Goal: Task Accomplishment & Management: Manage account settings

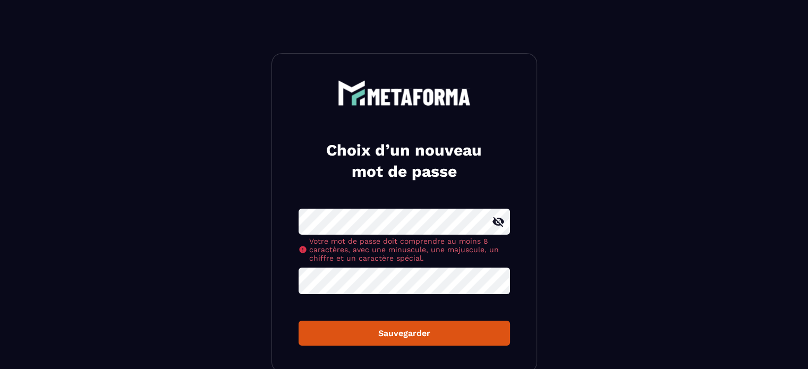
click at [499, 223] on icon at bounding box center [498, 222] width 13 height 13
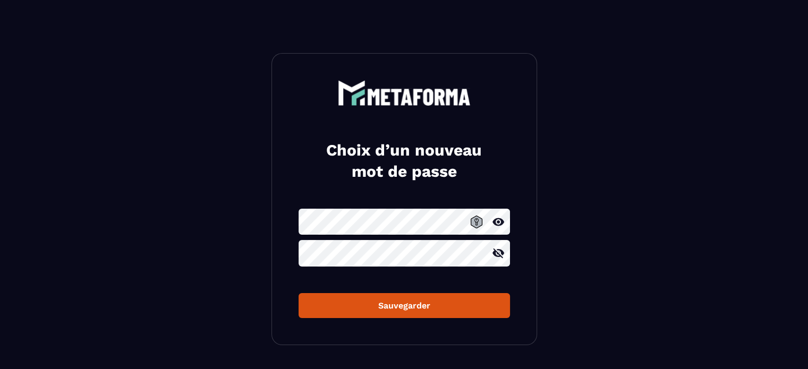
click at [495, 250] on icon at bounding box center [498, 254] width 12 height 10
click at [499, 251] on icon at bounding box center [498, 253] width 13 height 13
click at [499, 223] on icon at bounding box center [498, 222] width 13 height 13
click at [395, 306] on div "Sauvegarder" at bounding box center [404, 306] width 194 height 10
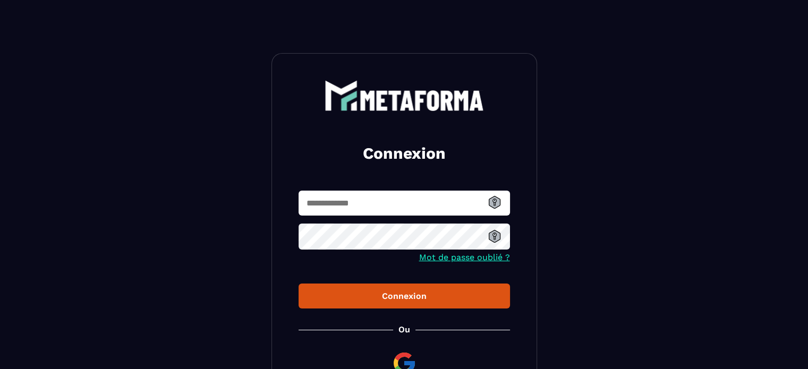
type input "**********"
click at [408, 295] on div "Connexion" at bounding box center [404, 296] width 194 height 10
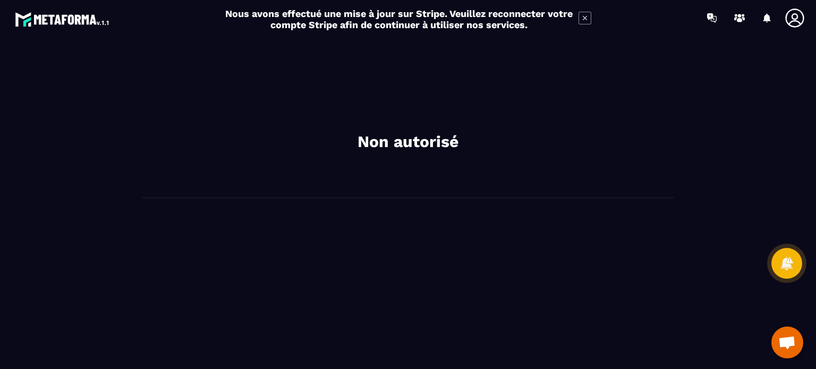
click at [587, 15] on icon at bounding box center [584, 18] width 13 height 13
